Goal: Information Seeking & Learning: Stay updated

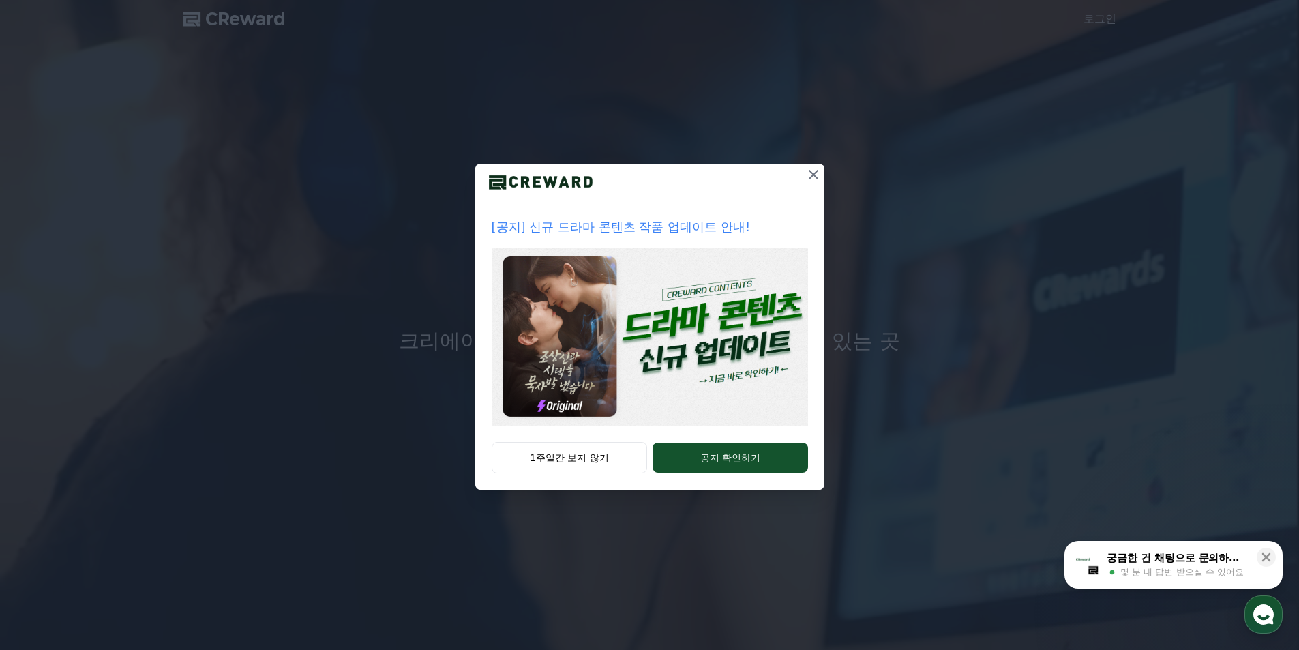
drag, startPoint x: 812, startPoint y: 174, endPoint x: 657, endPoint y: 365, distance: 246.3
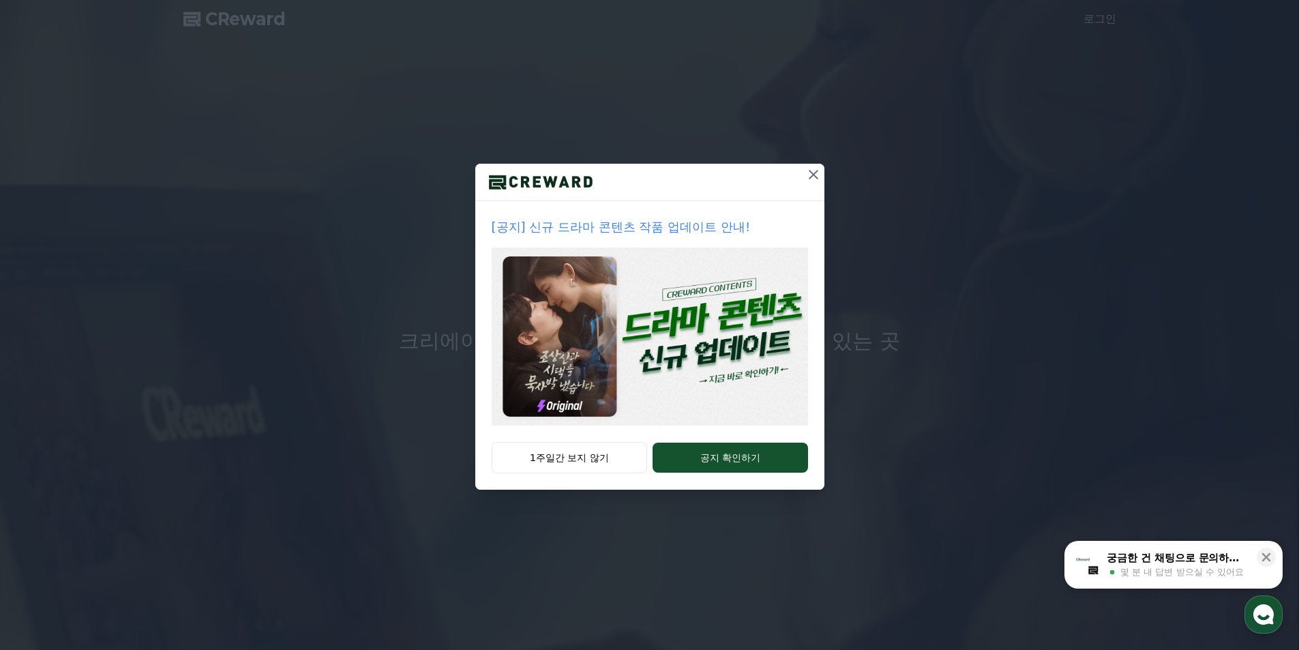
click at [657, 365] on div "[공지] 신규 드라마 콘텐츠 작품 업데이트 안내! 1주일간 보지 않기 공지 확인하기" at bounding box center [649, 327] width 349 height 326
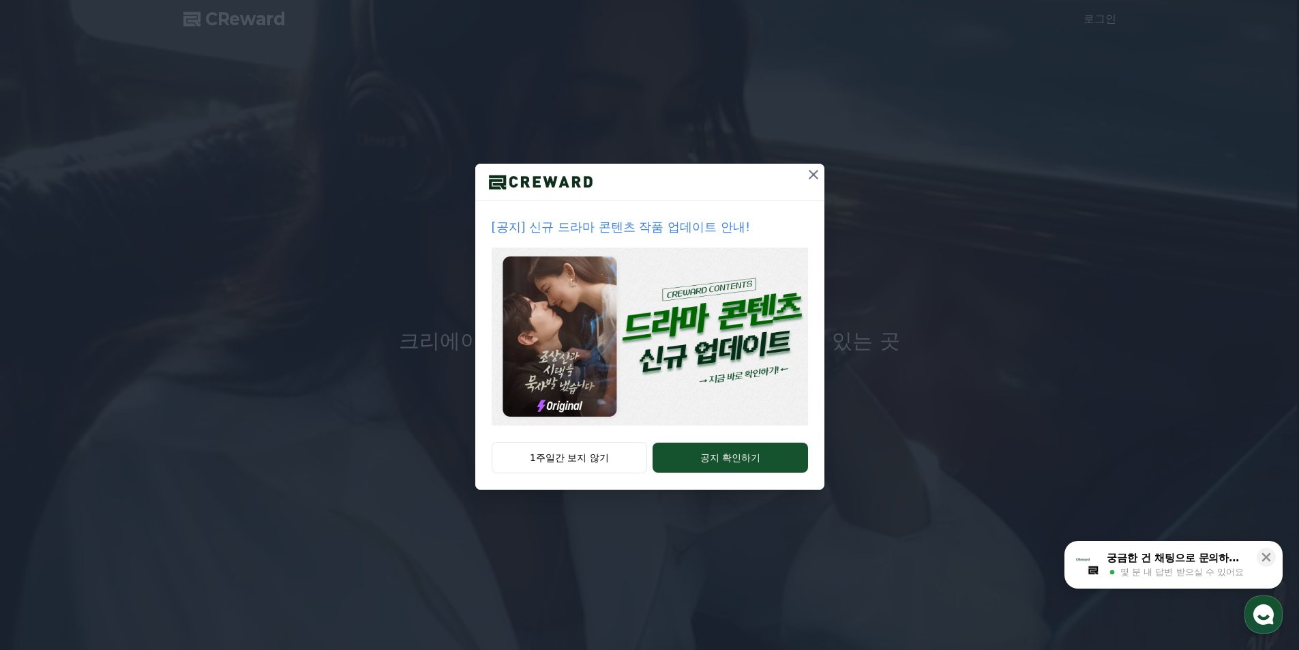
click at [721, 366] on img at bounding box center [650, 337] width 316 height 178
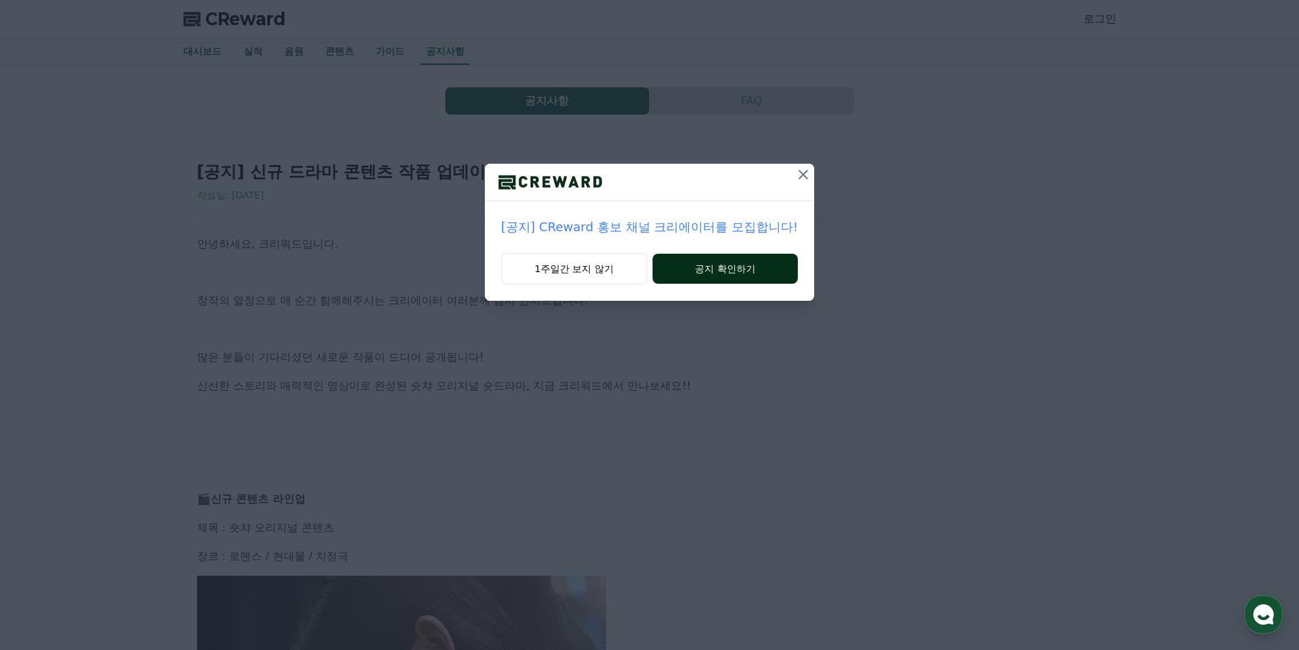
click at [752, 270] on button "공지 확인하기" at bounding box center [725, 269] width 145 height 30
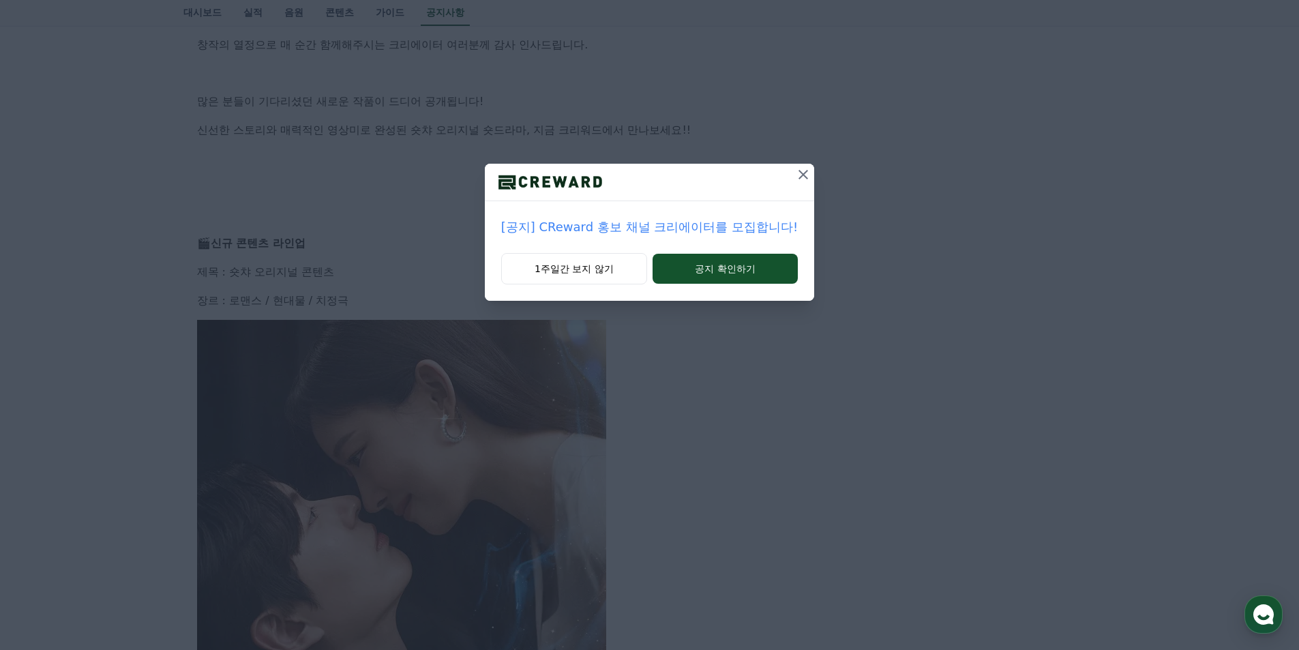
scroll to position [227, 0]
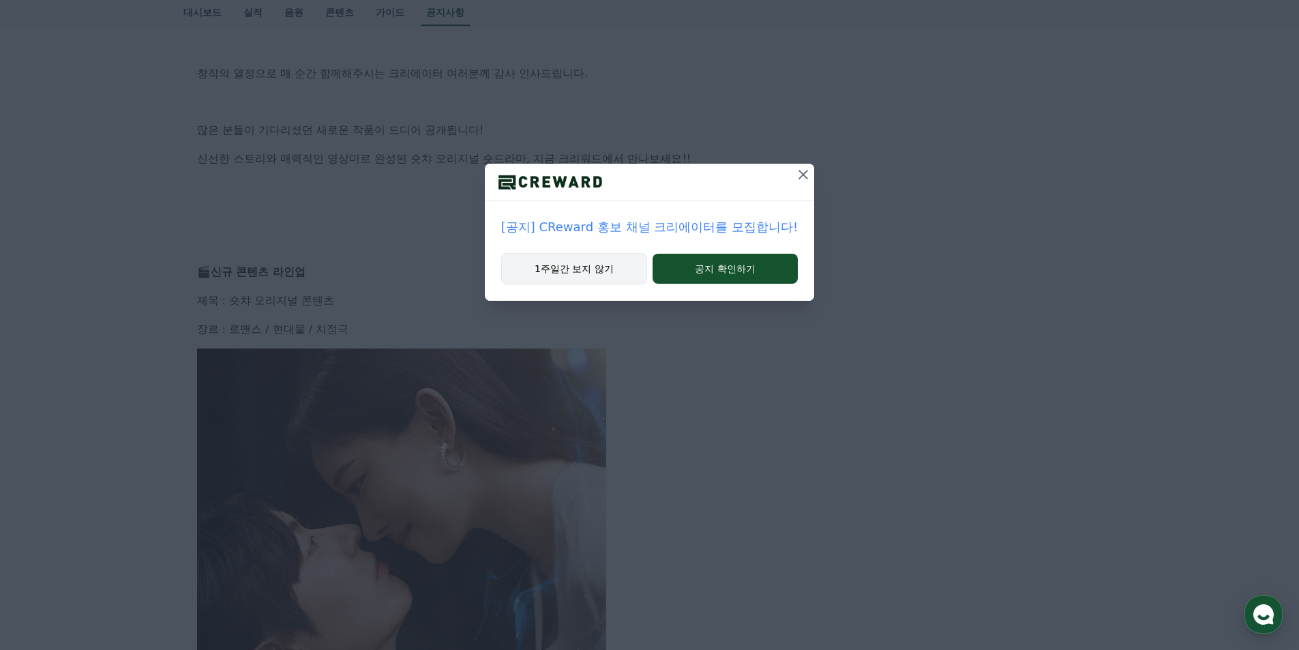
click at [596, 266] on button "1주일간 보지 않기" at bounding box center [574, 268] width 146 height 31
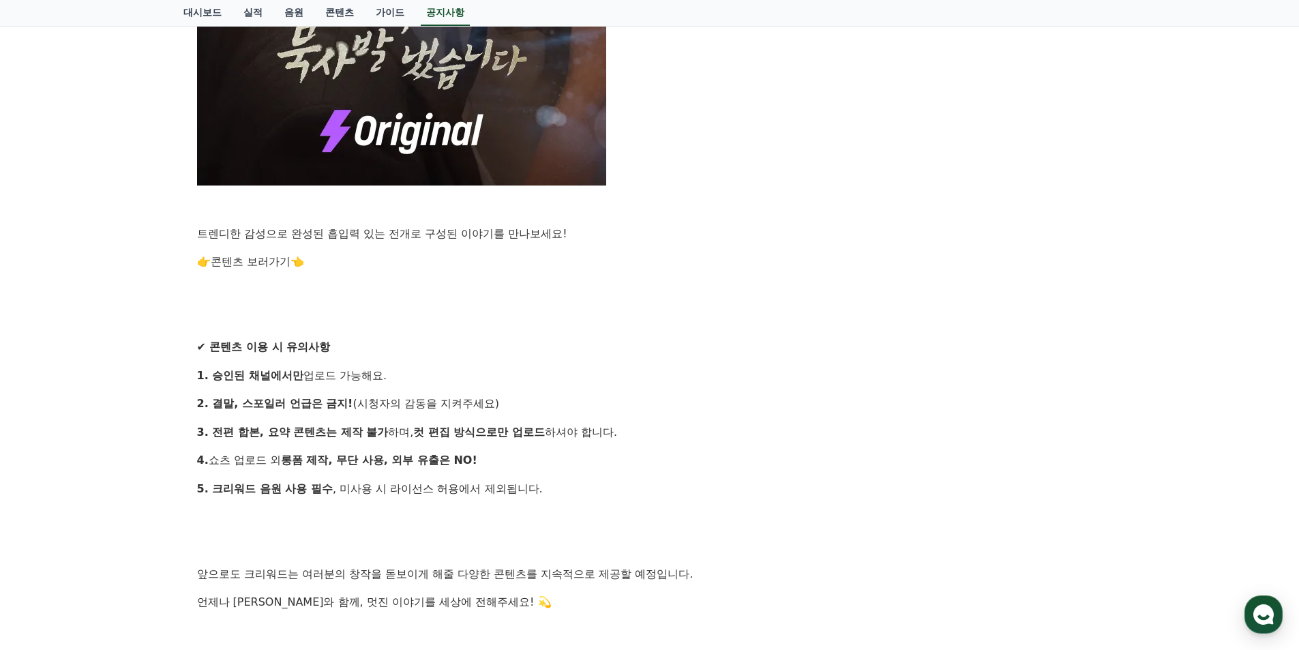
scroll to position [1306, 0]
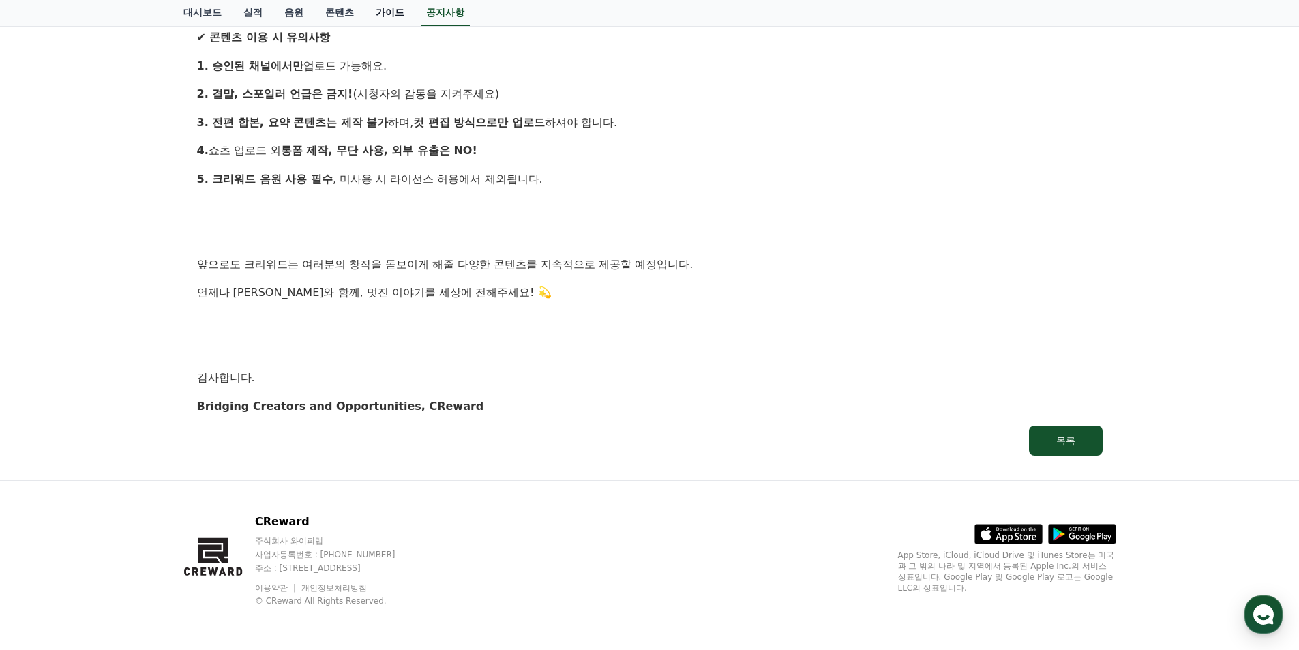
click at [374, 14] on link "가이드" at bounding box center [390, 13] width 50 height 26
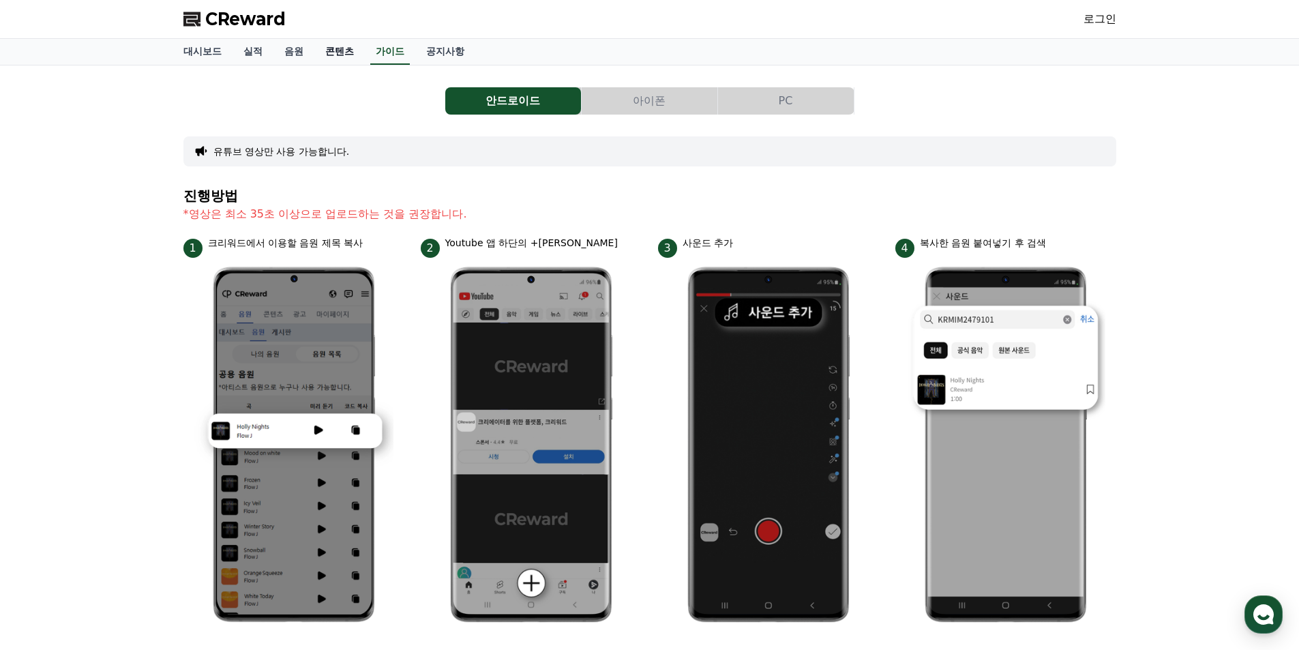
click at [318, 51] on link "콘텐츠" at bounding box center [339, 52] width 50 height 26
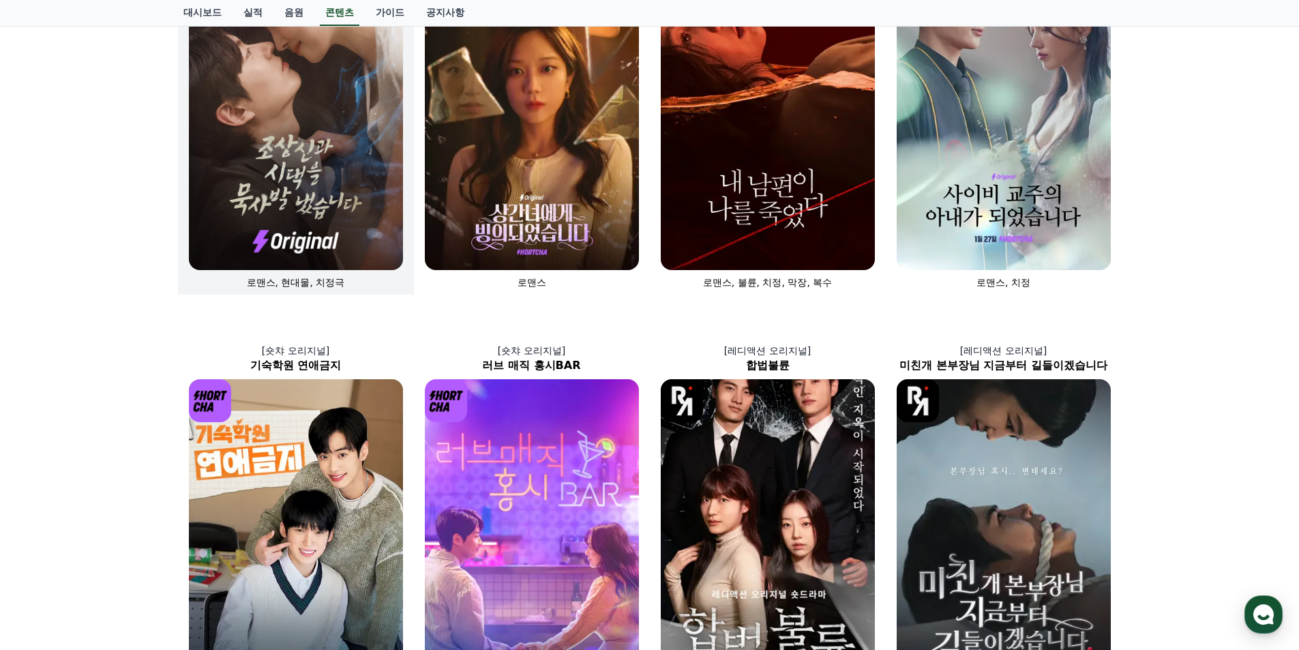
scroll to position [114, 0]
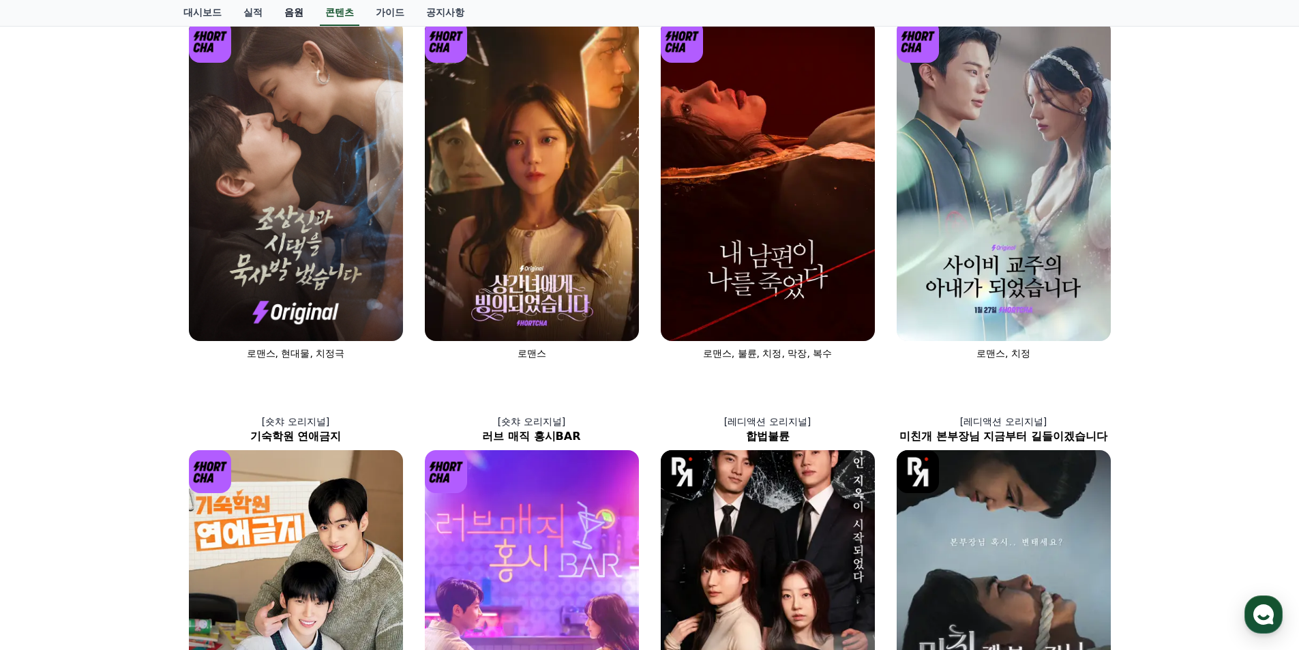
click at [300, 9] on link "음원" at bounding box center [294, 13] width 41 height 26
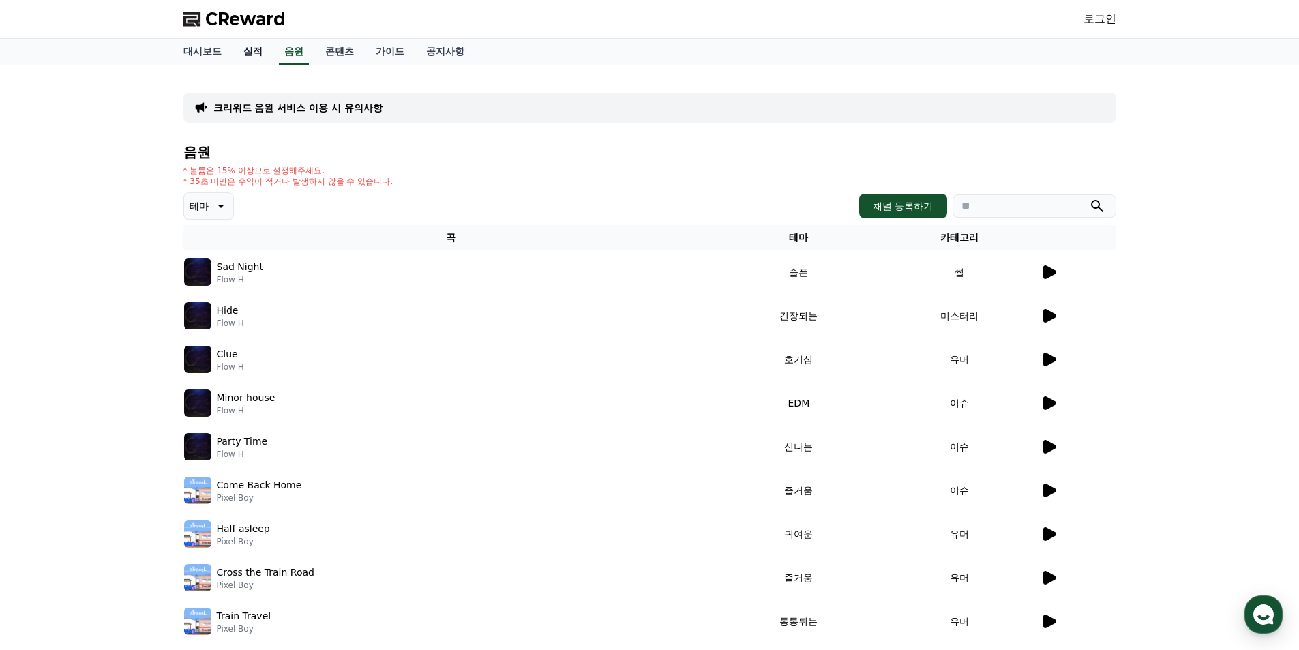
click at [249, 56] on link "실적" at bounding box center [253, 52] width 41 height 26
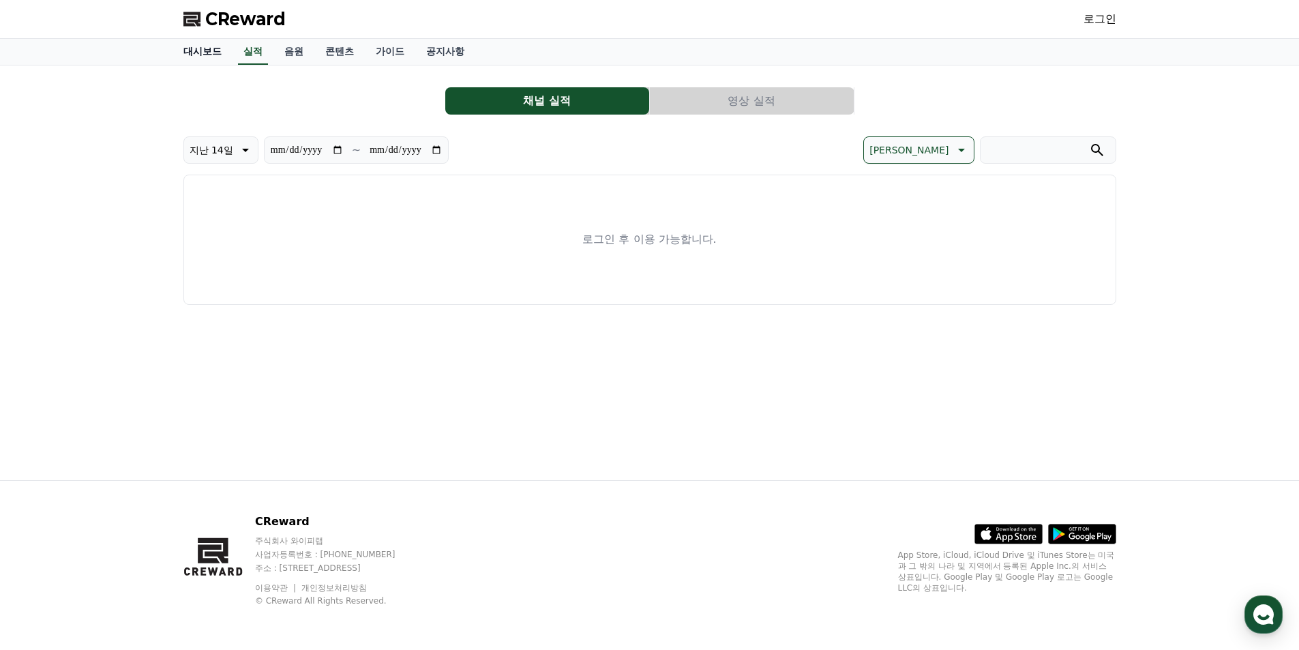
click at [199, 55] on link "대시보드" at bounding box center [203, 52] width 60 height 26
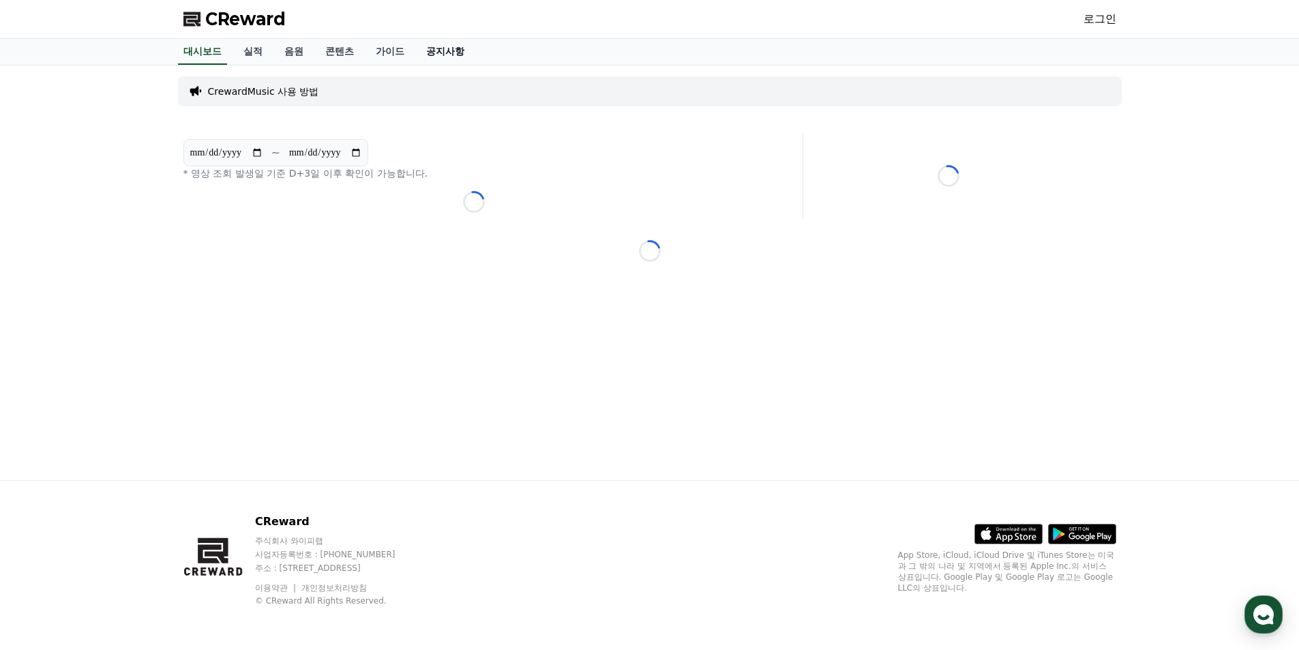
click at [464, 56] on link "공지사항" at bounding box center [445, 52] width 60 height 26
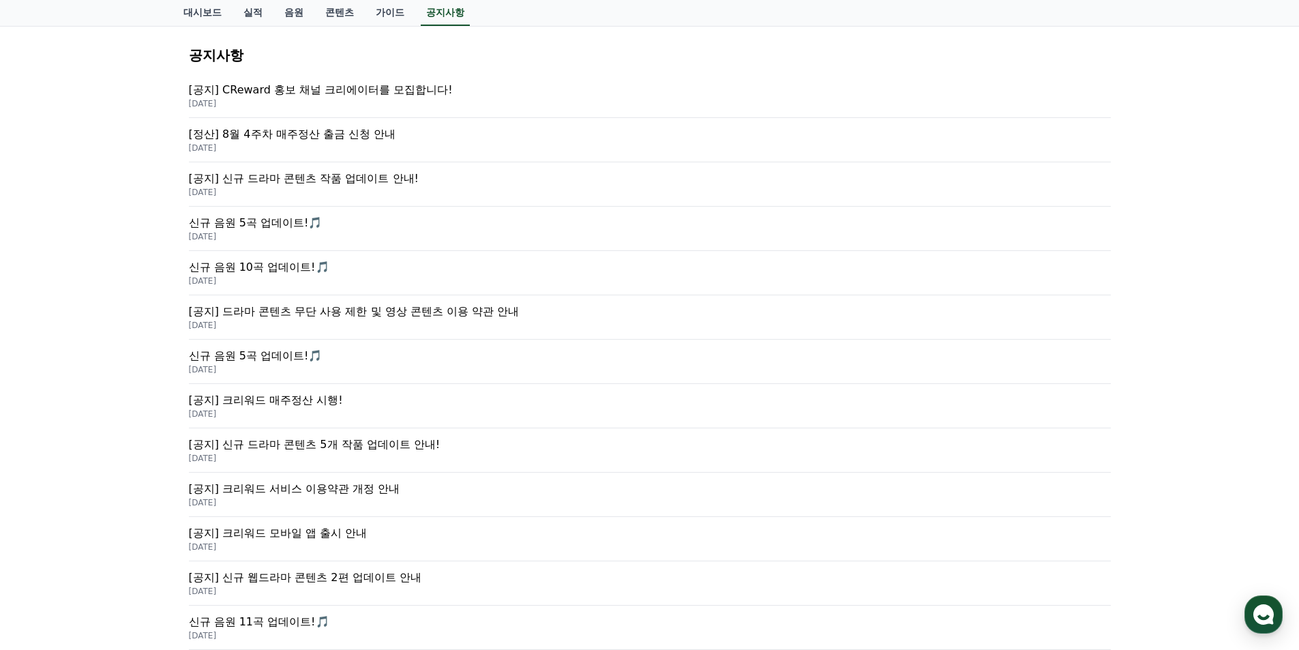
scroll to position [114, 0]
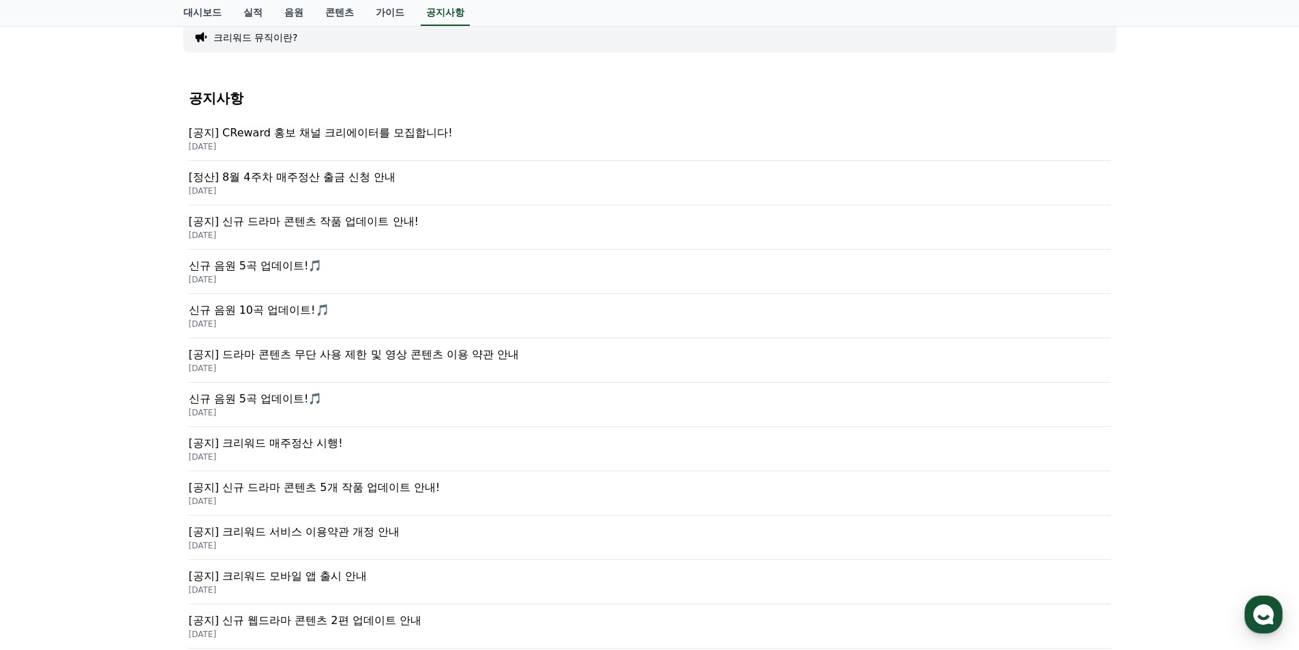
click at [315, 181] on p "[정산] 8월 4주차 매주정산 출금 신청 안내" at bounding box center [650, 177] width 922 height 16
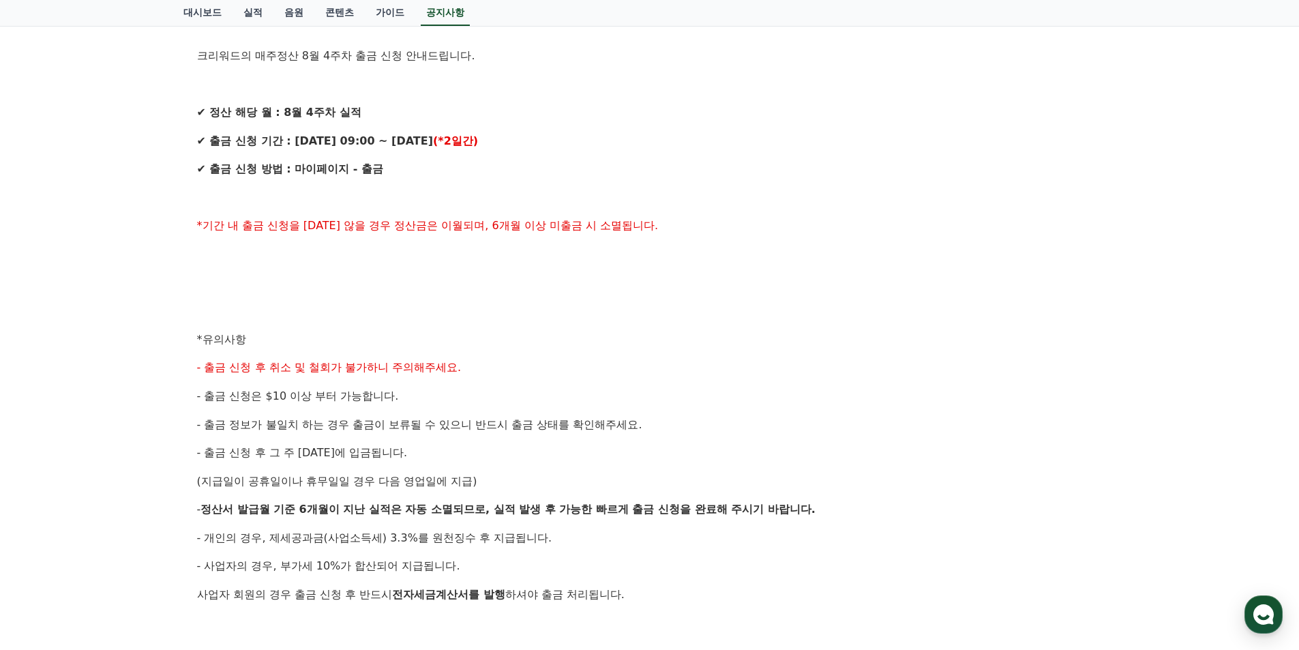
scroll to position [341, 0]
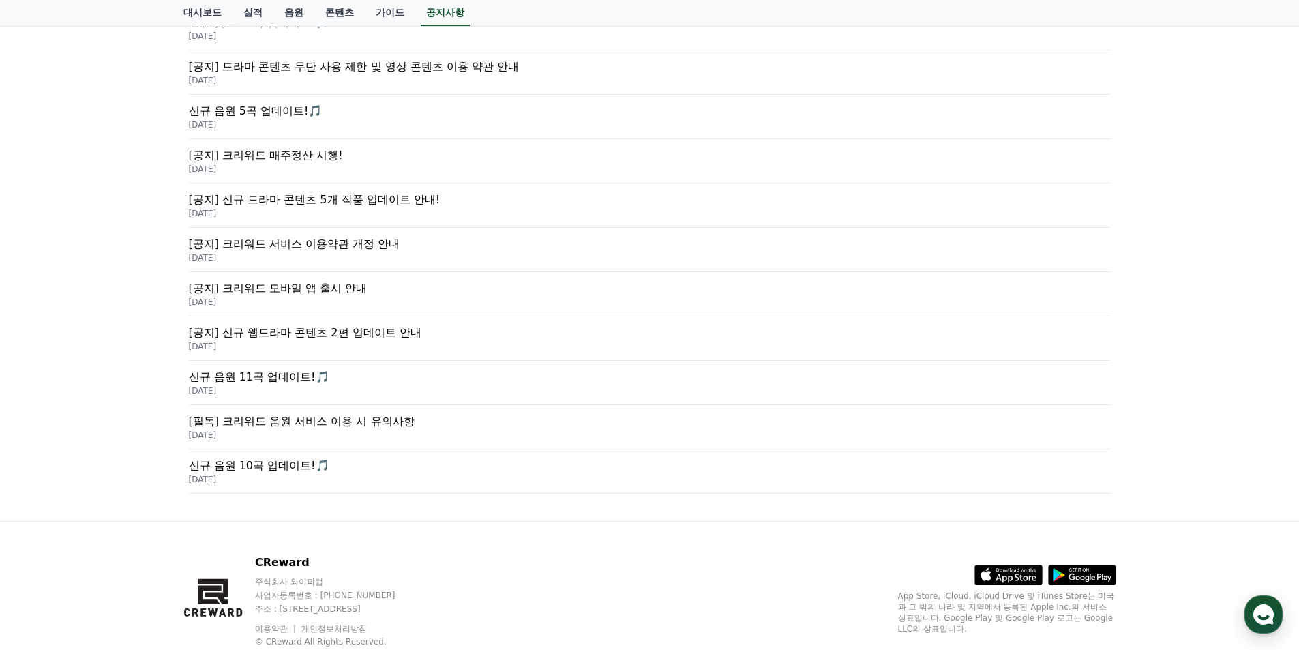
scroll to position [443, 0]
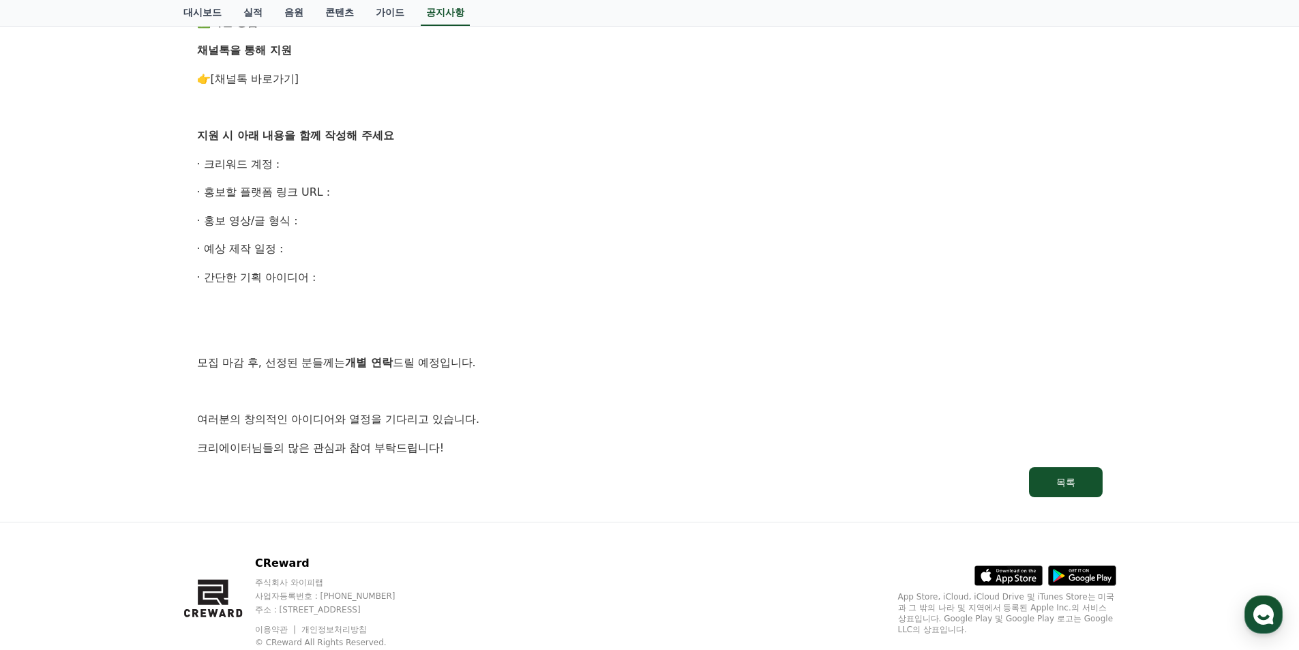
scroll to position [774, 0]
